Goal: Find contact information: Find contact information

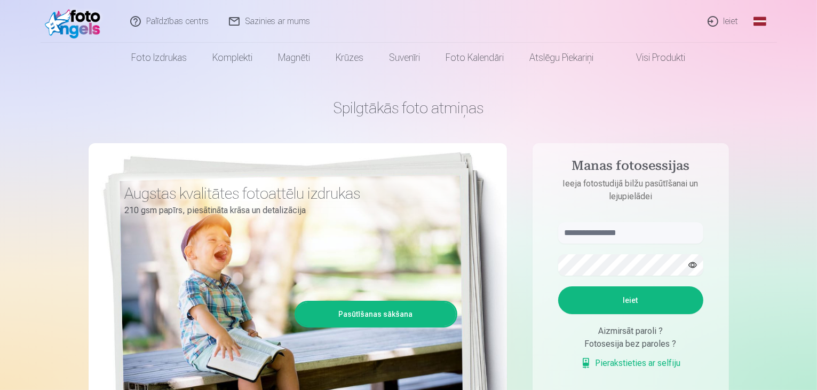
click at [722, 19] on link "Ieiet" at bounding box center [723, 21] width 51 height 43
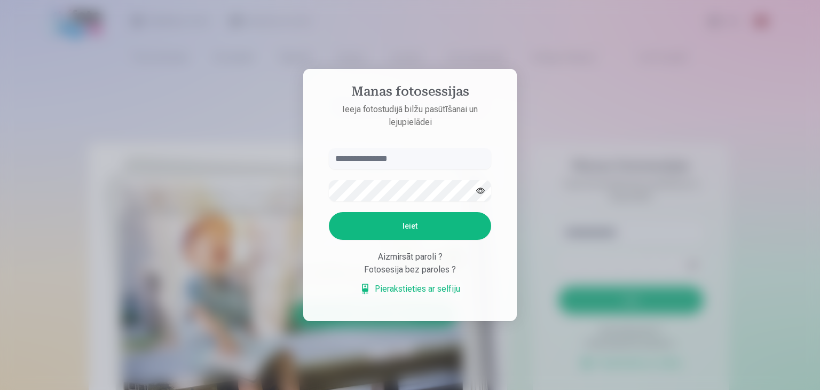
click at [407, 160] on input "text" at bounding box center [410, 158] width 162 height 21
type input "******"
click at [397, 238] on button "Ieiet" at bounding box center [410, 226] width 162 height 28
click at [373, 156] on input "******" at bounding box center [410, 158] width 162 height 21
click at [480, 186] on button "button" at bounding box center [480, 190] width 20 height 20
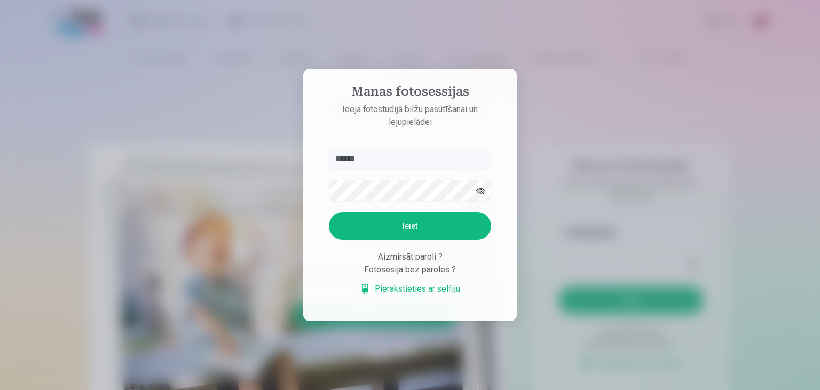
click at [411, 224] on button "Ieiet" at bounding box center [410, 226] width 162 height 28
click at [411, 230] on button "Ieiet" at bounding box center [410, 226] width 162 height 28
click at [624, 51] on div at bounding box center [410, 195] width 820 height 390
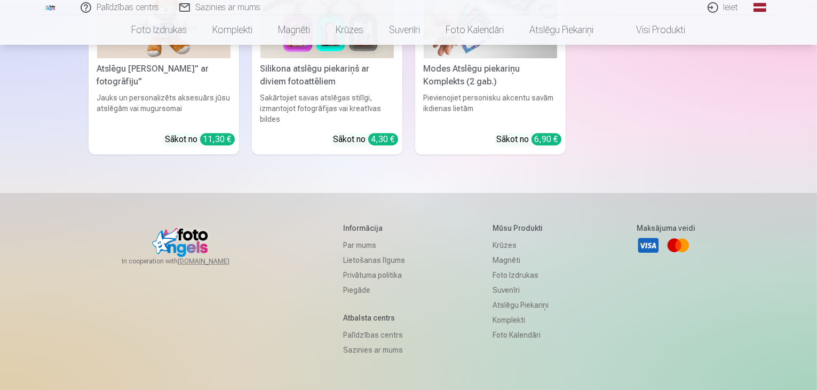
scroll to position [3143, 0]
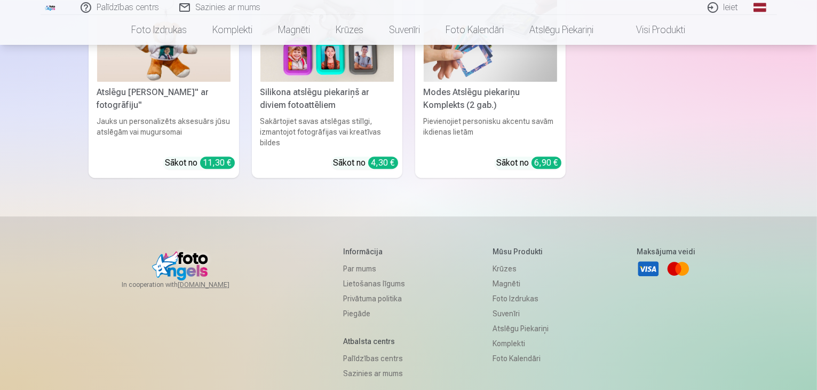
click at [378, 366] on link "Sazinies ar mums" at bounding box center [374, 373] width 62 height 15
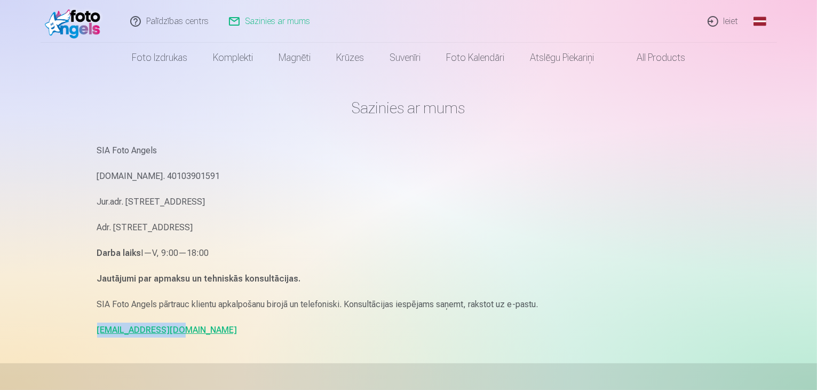
drag, startPoint x: 90, startPoint y: 334, endPoint x: 175, endPoint y: 319, distance: 86.6
click at [175, 319] on div "Sazinies ar mums SIA Foto Angels Reg.Nr. 40103901591 Jur.adr. Rīga, Dzelzavas i…" at bounding box center [409, 328] width 641 height 657
copy link "info@fotoangels.lv"
